Goal: Information Seeking & Learning: Learn about a topic

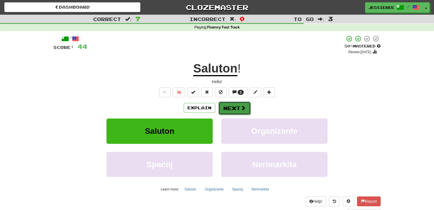
click at [232, 111] on button "Next" at bounding box center [235, 107] width 32 height 13
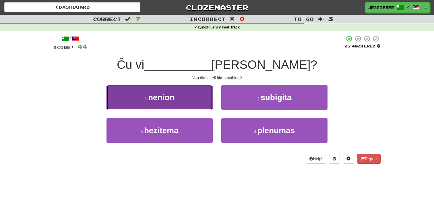
click at [184, 100] on button "1 . nenion" at bounding box center [160, 97] width 106 height 25
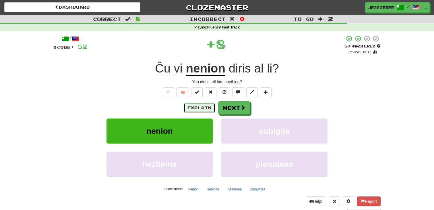
click at [197, 108] on button "Explain" at bounding box center [200, 108] width 32 height 10
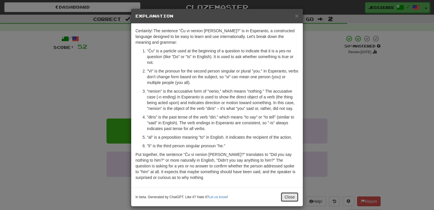
click at [288, 194] on button "Close" at bounding box center [290, 197] width 18 height 10
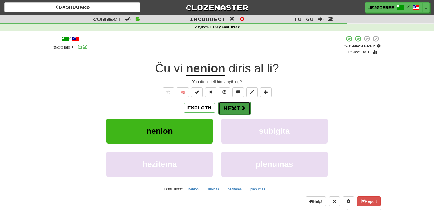
click at [235, 106] on button "Next" at bounding box center [235, 107] width 32 height 13
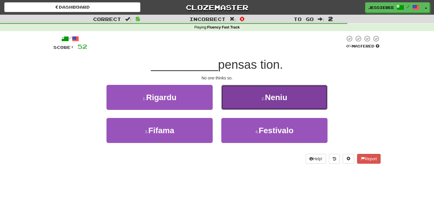
click at [275, 105] on button "2 . [GEOGRAPHIC_DATA]" at bounding box center [274, 97] width 106 height 25
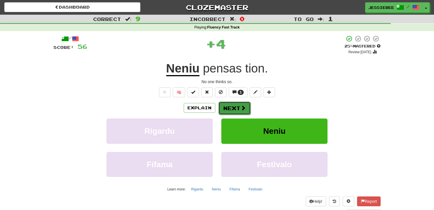
click at [240, 106] on button "Next" at bounding box center [235, 107] width 32 height 13
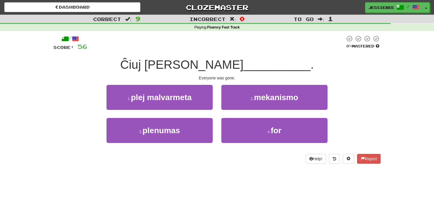
click at [187, 144] on div "3 . [GEOGRAPHIC_DATA]" at bounding box center [159, 134] width 115 height 33
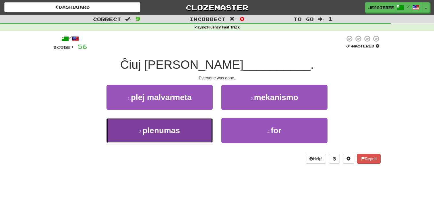
click at [185, 136] on button "3 . [GEOGRAPHIC_DATA]" at bounding box center [160, 130] width 106 height 25
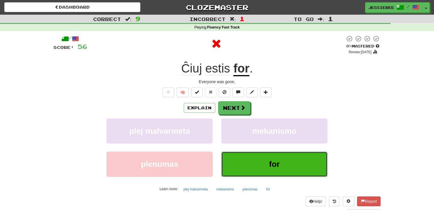
click at [249, 169] on button "for" at bounding box center [274, 163] width 106 height 25
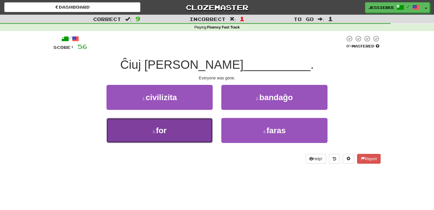
click at [169, 129] on button "3 . for" at bounding box center [160, 130] width 106 height 25
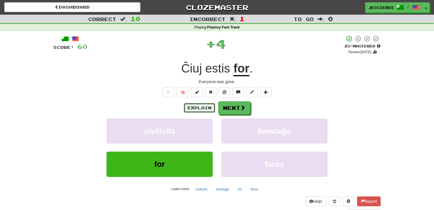
click at [195, 108] on button "Explain" at bounding box center [200, 108] width 32 height 10
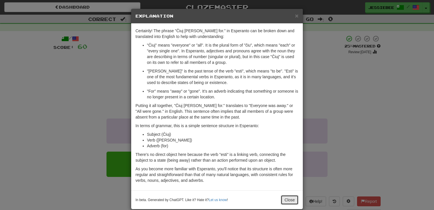
click at [292, 199] on button "Close" at bounding box center [290, 200] width 18 height 10
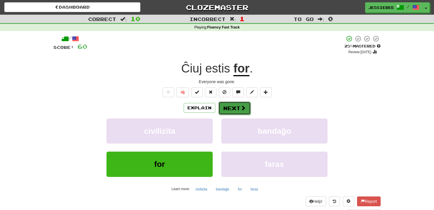
click at [233, 109] on button "Next" at bounding box center [235, 107] width 32 height 13
